Goal: Information Seeking & Learning: Learn about a topic

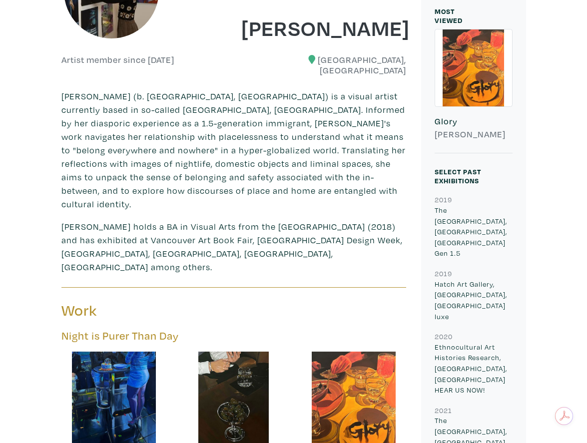
scroll to position [211, 0]
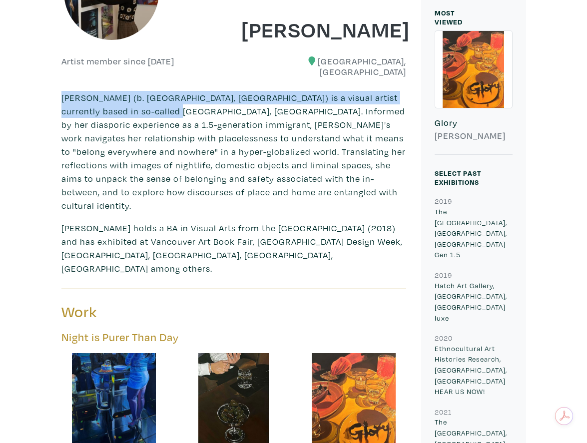
drag, startPoint x: 56, startPoint y: 89, endPoint x: 163, endPoint y: 102, distance: 108.2
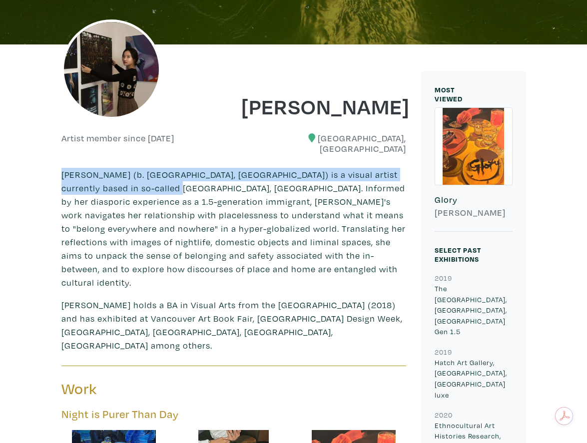
scroll to position [134, 0]
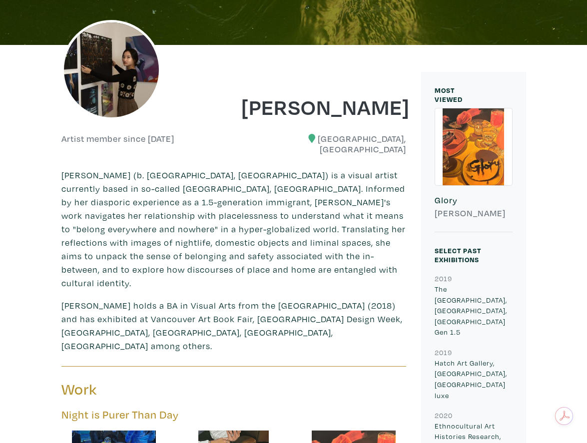
click at [64, 168] on p "Ketty Haolin Zhang (b. Chaoyang, China) is a visual artist currently based in s…" at bounding box center [233, 228] width 345 height 121
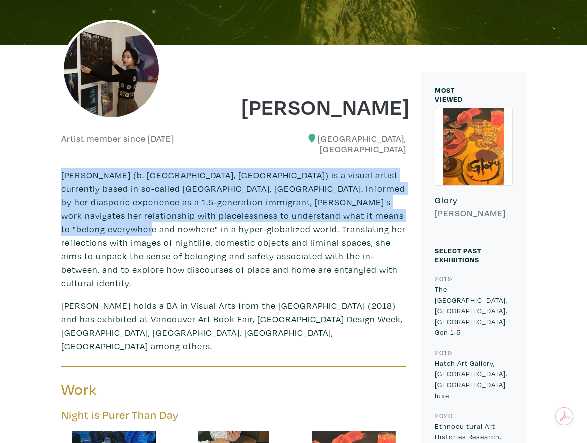
drag, startPoint x: 60, startPoint y: 165, endPoint x: 132, endPoint y: 215, distance: 88.0
copy p "Ketty Haolin Zhang (b. Chaoyang, China) is a visual artist currently based in s…"
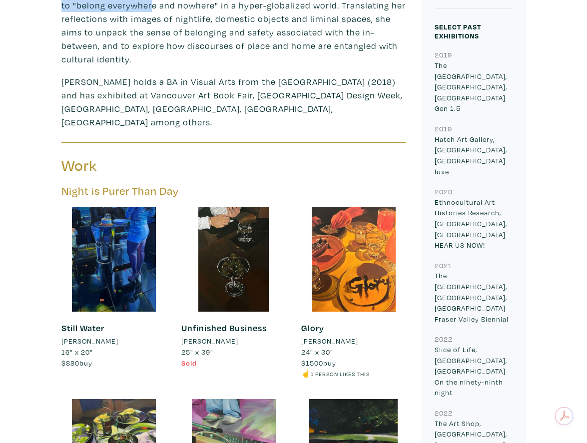
scroll to position [365, 0]
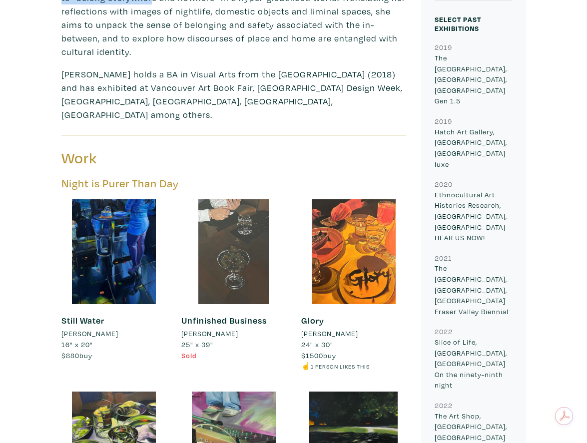
click at [241, 233] on div at bounding box center [233, 251] width 105 height 105
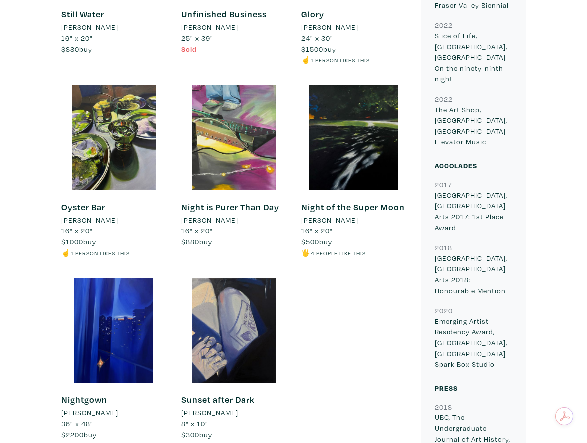
scroll to position [676, 0]
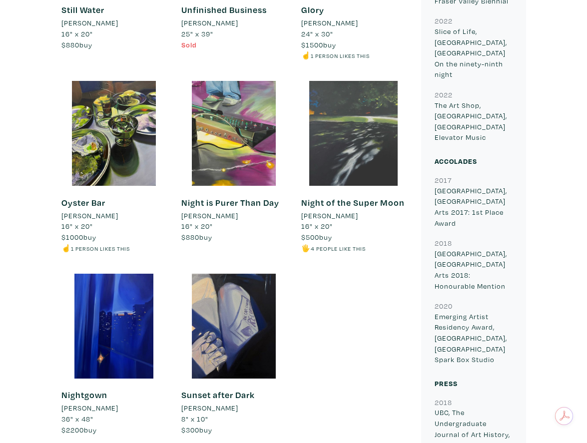
click at [351, 127] on div at bounding box center [353, 133] width 105 height 105
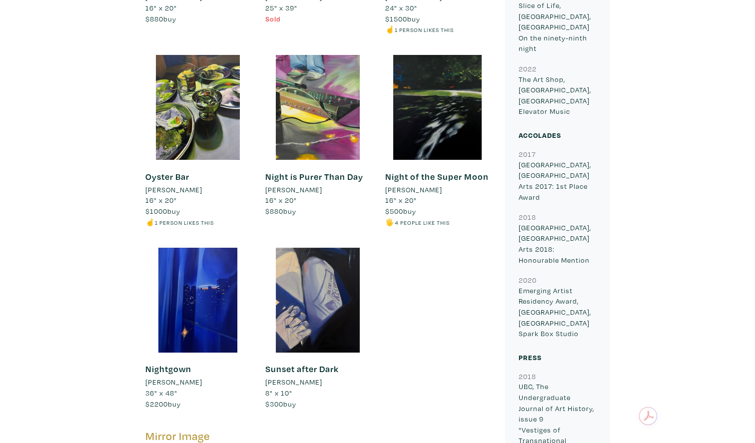
scroll to position [707, 0]
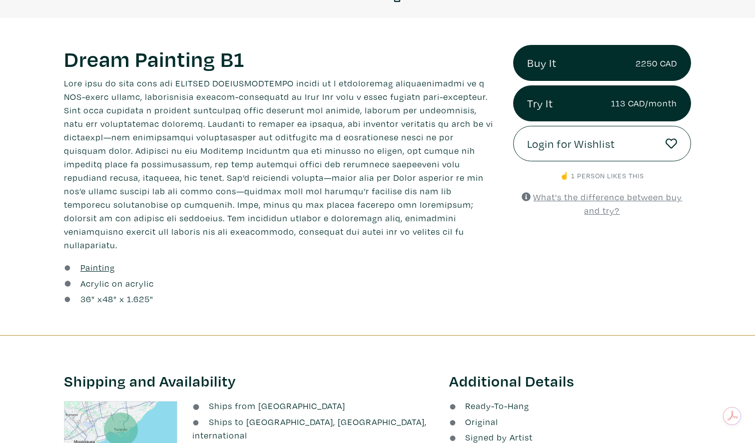
scroll to position [356, 0]
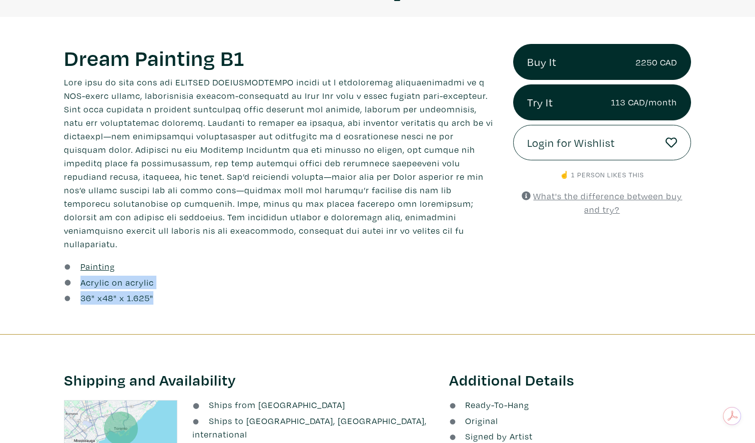
drag, startPoint x: 161, startPoint y: 286, endPoint x: 79, endPoint y: 269, distance: 83.8
click at [79, 269] on div "Painting Acrylic on acrylic 36 " x 48 " x 1.625"" at bounding box center [280, 283] width 449 height 47
copy div "Acrylic on acrylic 36 " x 48 " x 1.625""
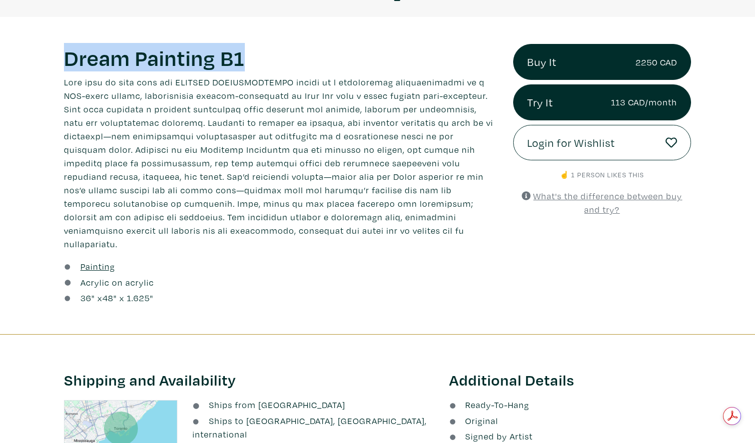
drag, startPoint x: 262, startPoint y: 50, endPoint x: 66, endPoint y: 50, distance: 195.4
click at [66, 50] on h1 "Dream Painting B1" at bounding box center [281, 57] width 434 height 27
copy h1 "Dream Painting B1"
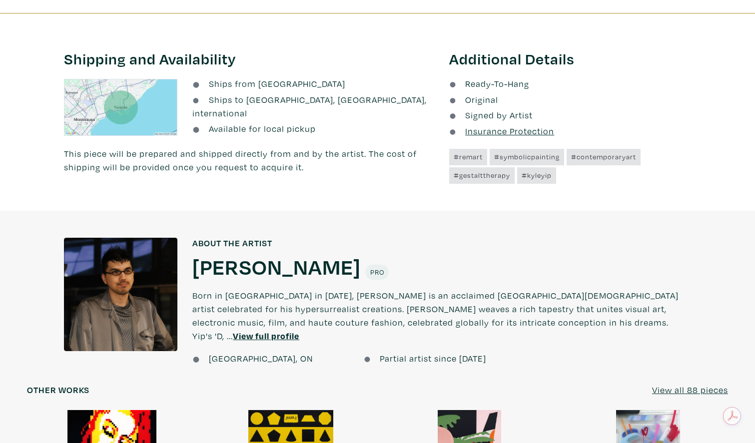
scroll to position [688, 0]
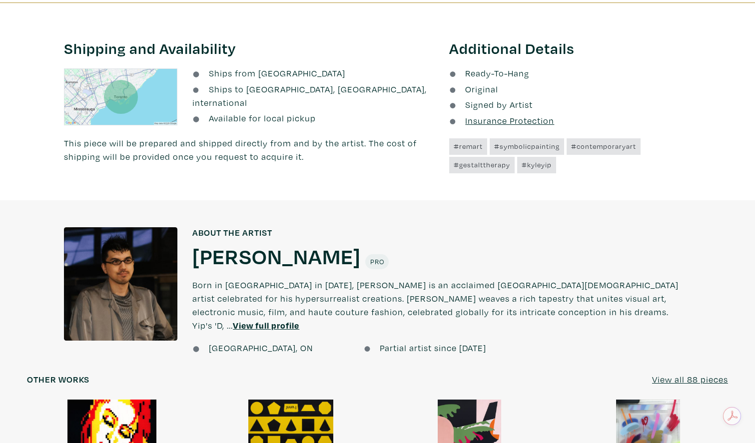
click at [252, 242] on h1 "Kyle Yip" at bounding box center [276, 255] width 168 height 27
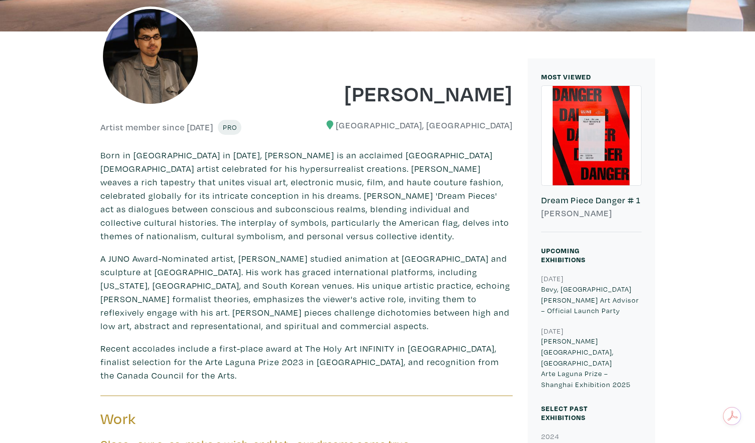
scroll to position [186, 0]
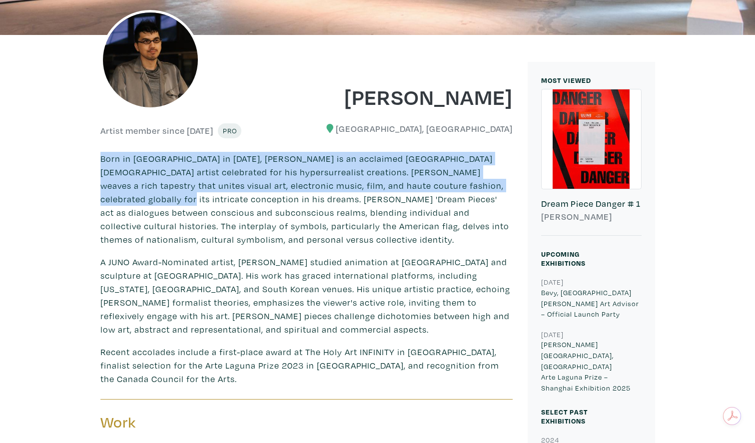
drag, startPoint x: 99, startPoint y: 158, endPoint x: 511, endPoint y: 187, distance: 412.8
copy p "Born in Scarborough in 1988, Kyle Yip is an acclaimed Toronto-based artist cele…"
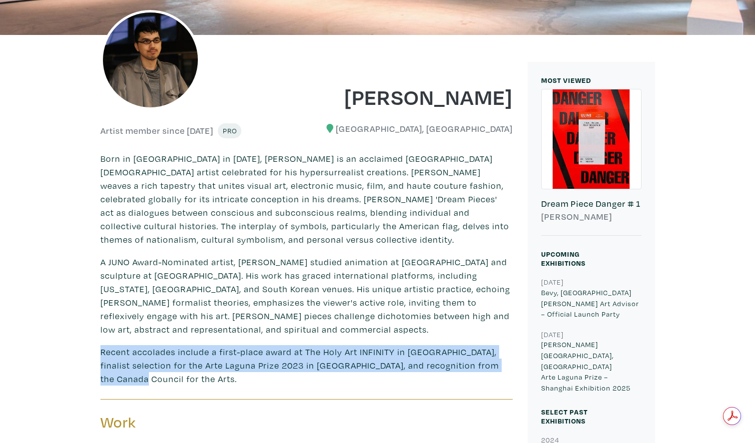
drag, startPoint x: 505, startPoint y: 365, endPoint x: 95, endPoint y: 354, distance: 409.5
